Goal: Navigation & Orientation: Find specific page/section

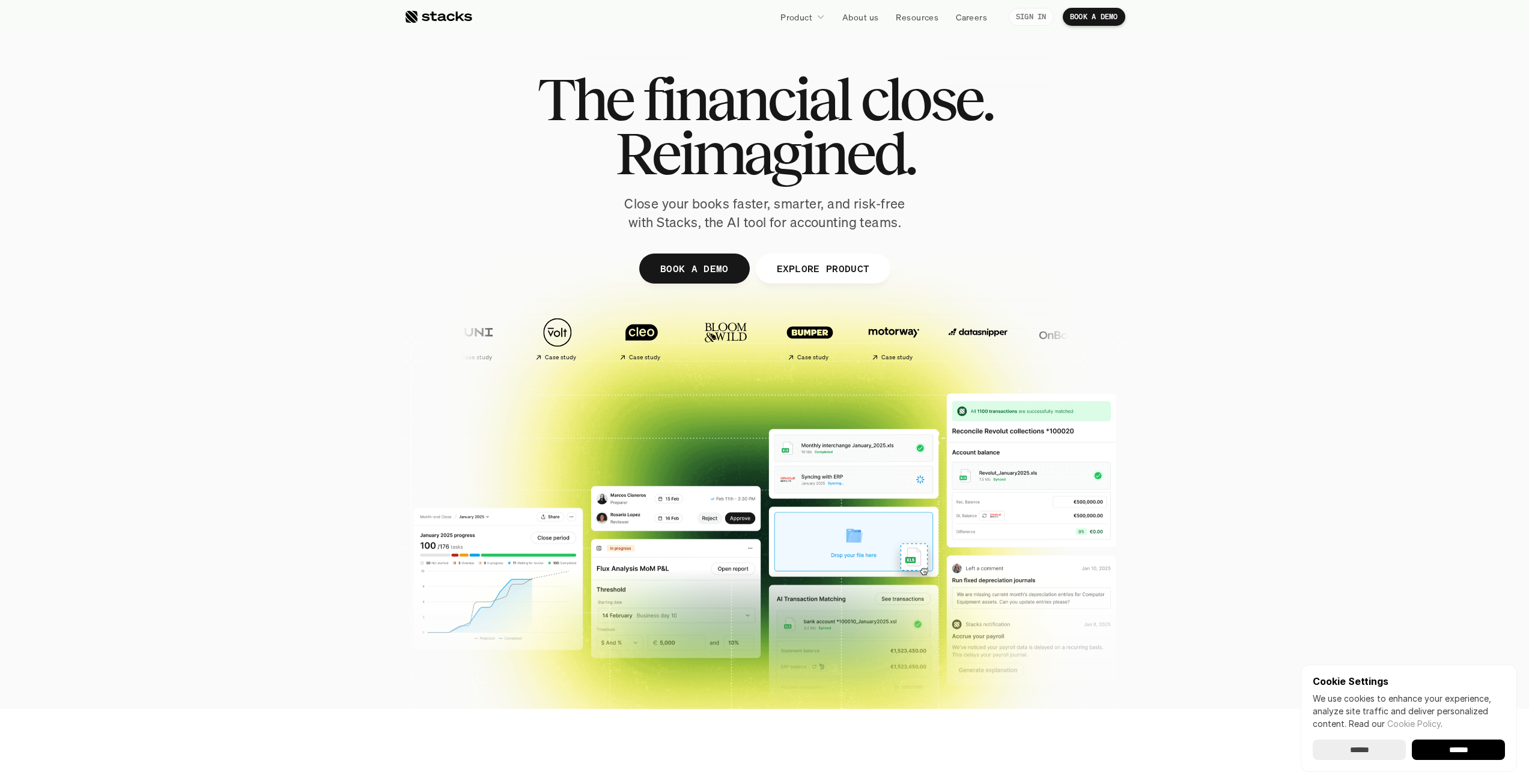
click at [1034, 17] on p "SIGN IN" at bounding box center [1032, 16] width 31 height 8
drag, startPoint x: 811, startPoint y: 2, endPoint x: 807, endPoint y: 17, distance: 15.5
click at [807, 17] on nav "Product About us Resources Careers SIGN IN BOOK A DEMO" at bounding box center [764, 17] width 1529 height 34
click at [860, 18] on p "About us" at bounding box center [860, 17] width 36 height 12
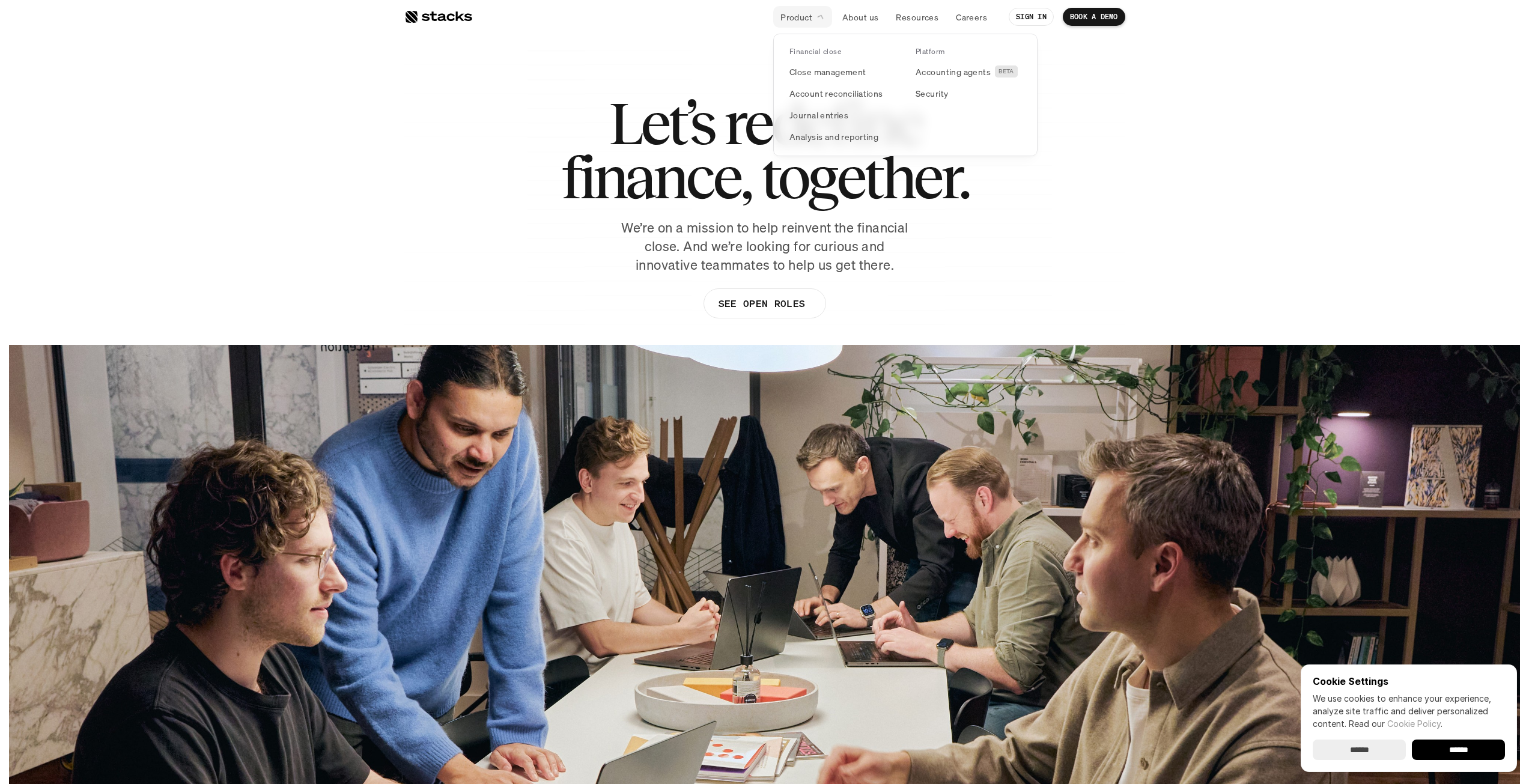
click at [817, 18] on icon at bounding box center [820, 17] width 11 height 11
click at [978, 20] on p "Careers" at bounding box center [972, 17] width 31 height 12
